Goal: Go to known website: Access a specific website the user already knows

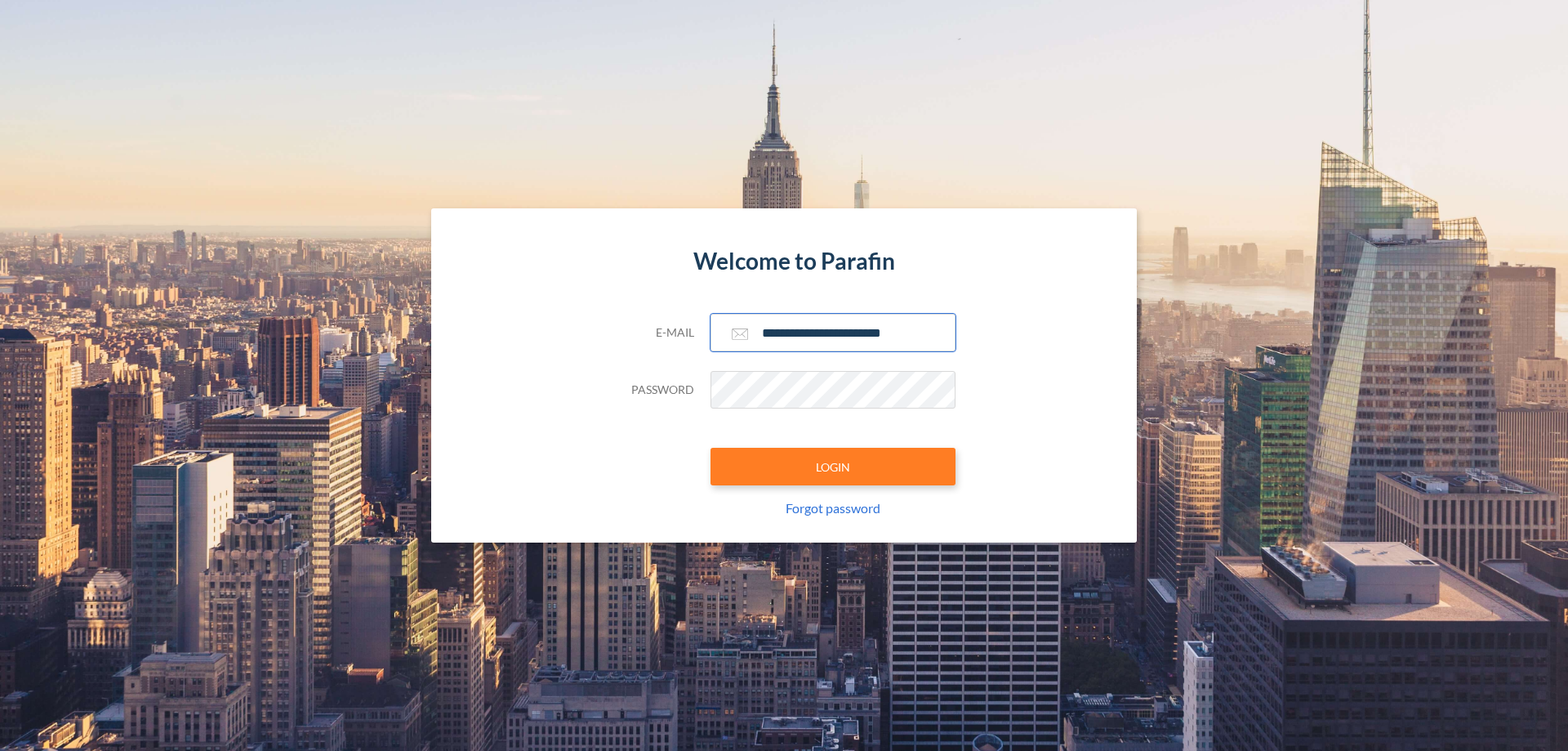
type input "**********"
click at [833, 466] on button "LOGIN" at bounding box center [832, 467] width 245 height 38
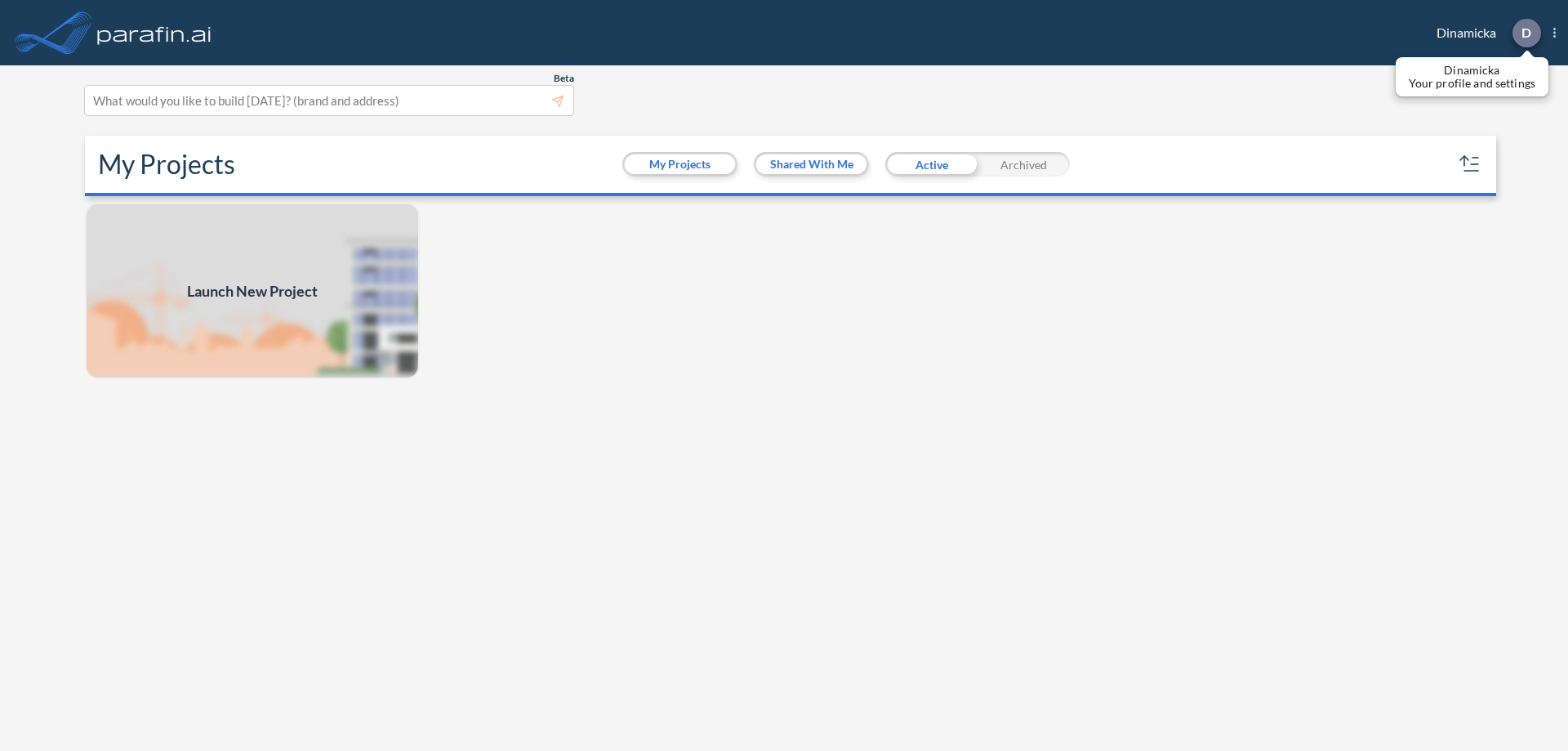
click at [1526, 33] on p "D" at bounding box center [1527, 33] width 10 height 15
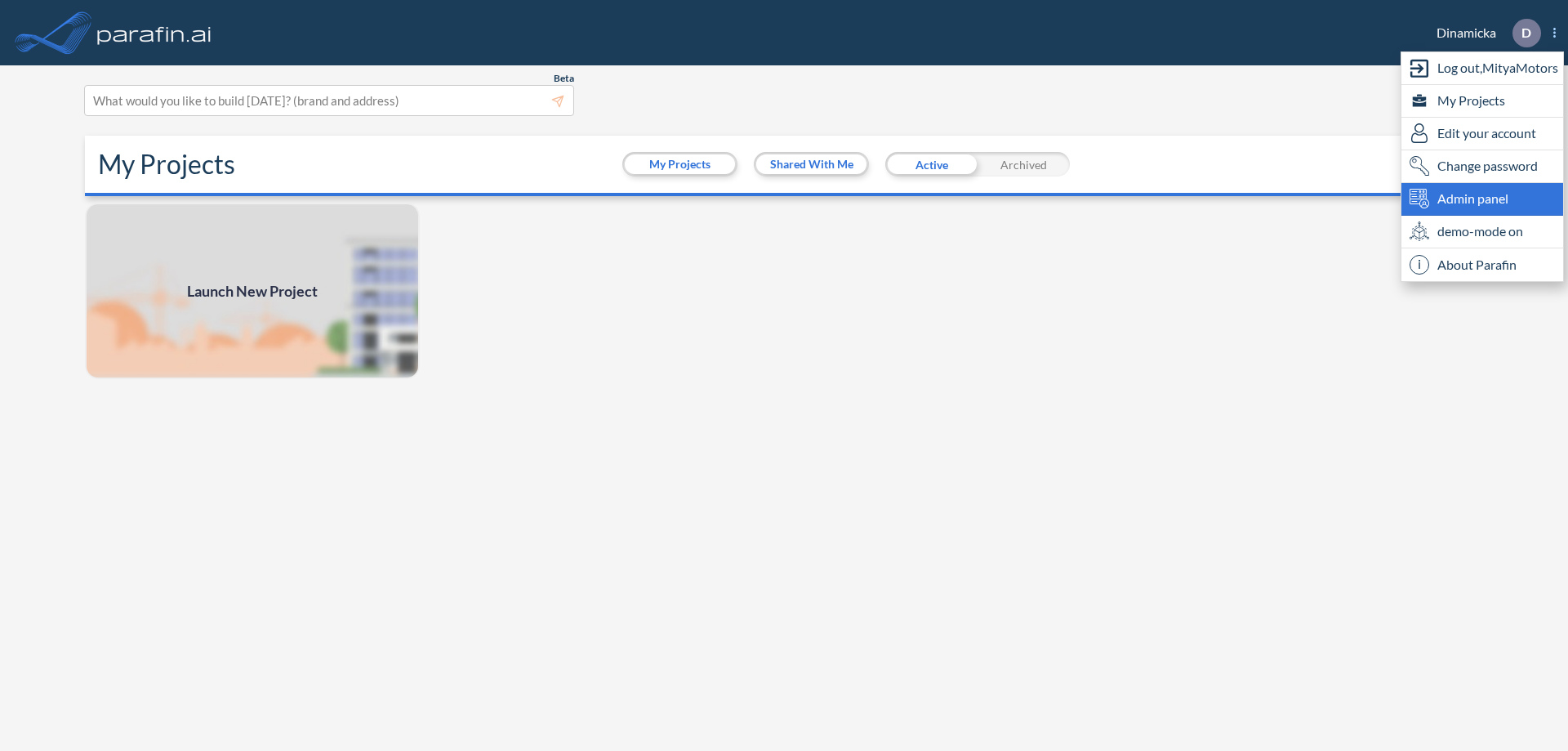
click at [1482, 199] on span "Admin panel" at bounding box center [1473, 199] width 71 height 20
